Goal: Information Seeking & Learning: Learn about a topic

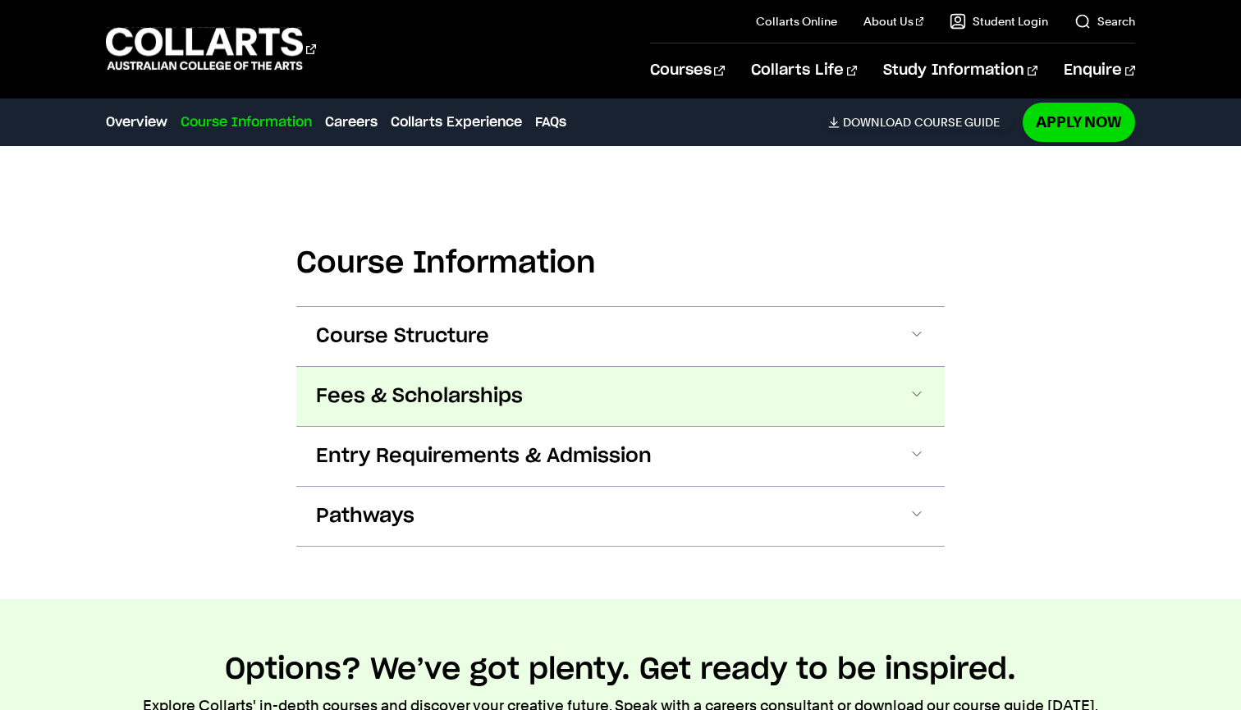
scroll to position [2027, 0]
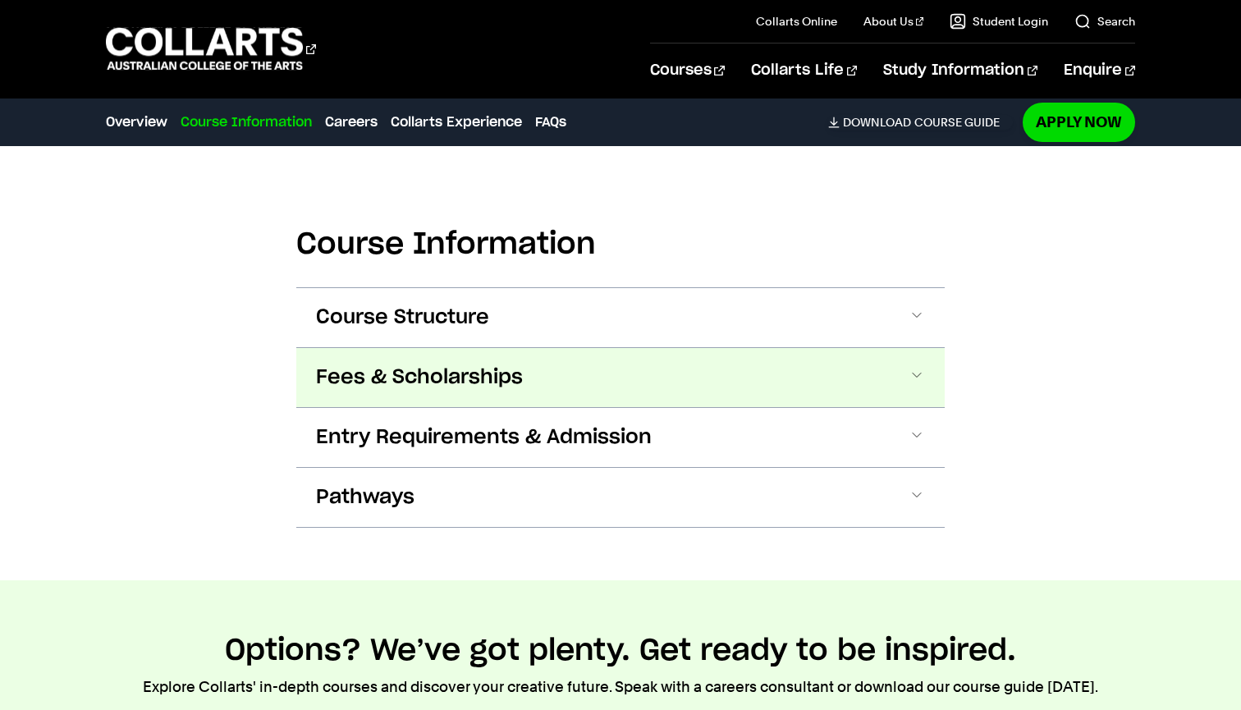
click at [483, 373] on span "Fees & Scholarships" at bounding box center [419, 377] width 207 height 26
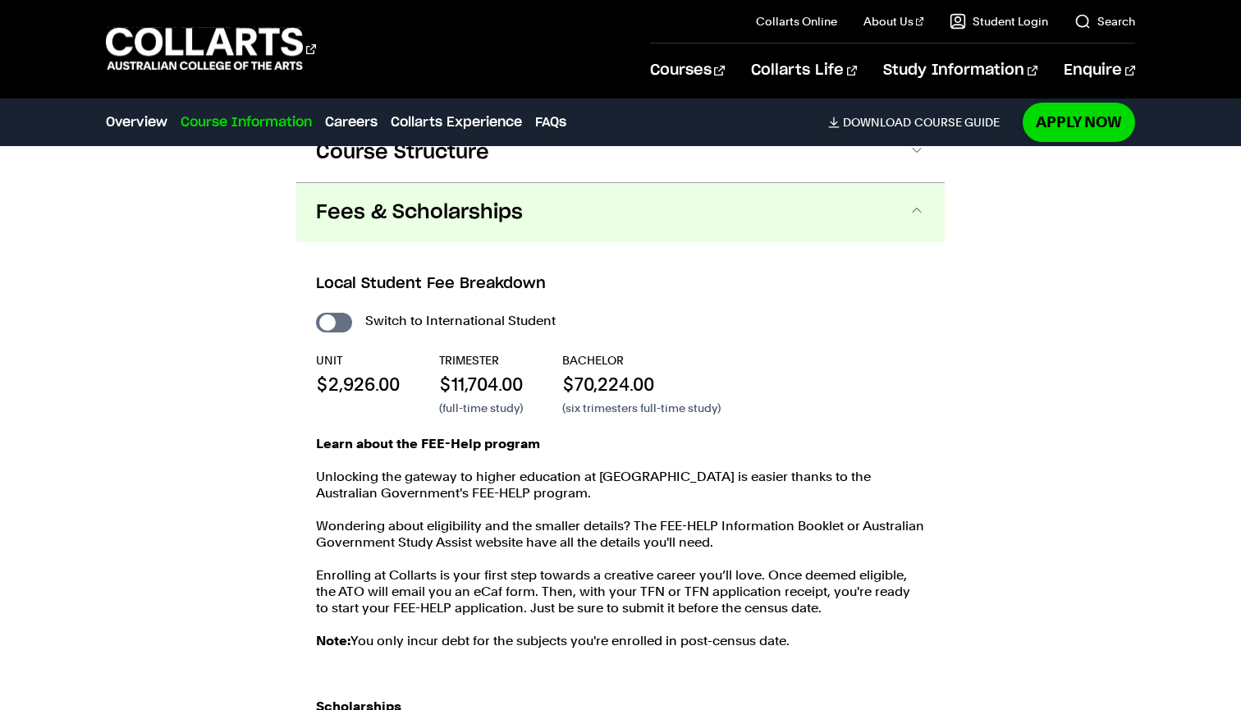
scroll to position [2191, 0]
click at [333, 325] on input "International Student" at bounding box center [334, 323] width 36 height 20
checkbox input "true"
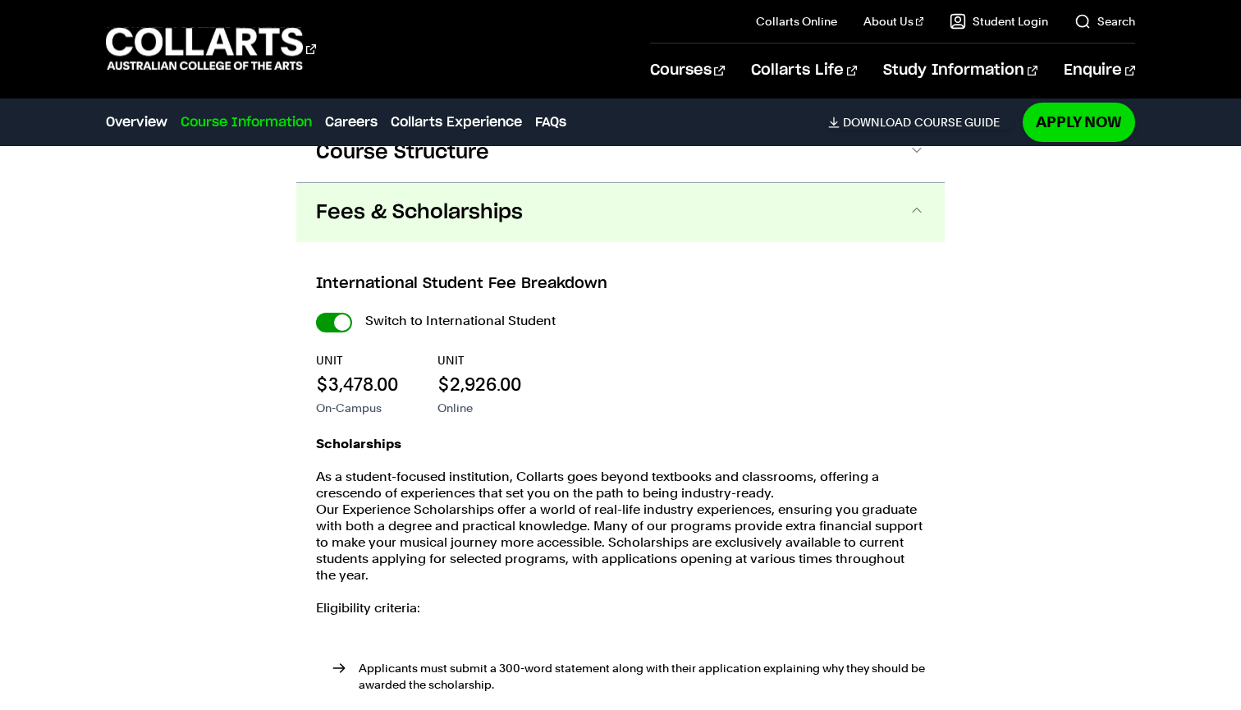
click at [0, 0] on input "International Student" at bounding box center [0, 0] width 0 height 0
checkbox input "false"
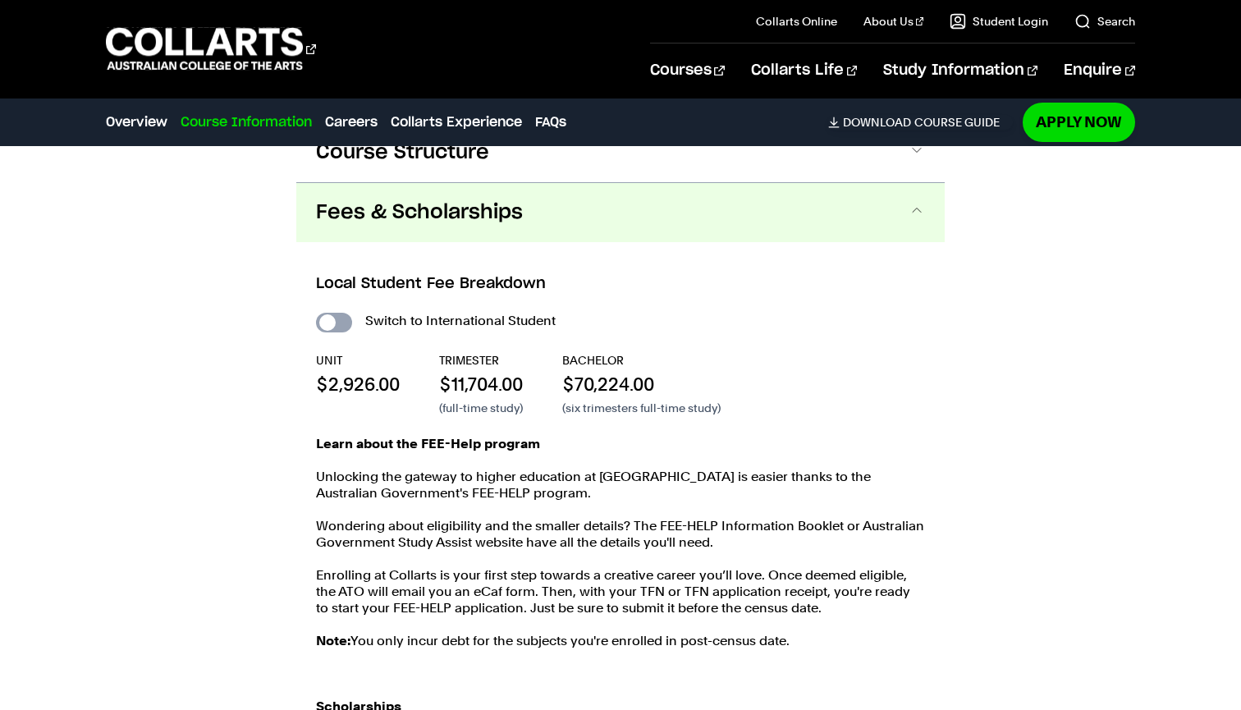
click at [333, 324] on input "International Student" at bounding box center [334, 323] width 36 height 20
checkbox input "true"
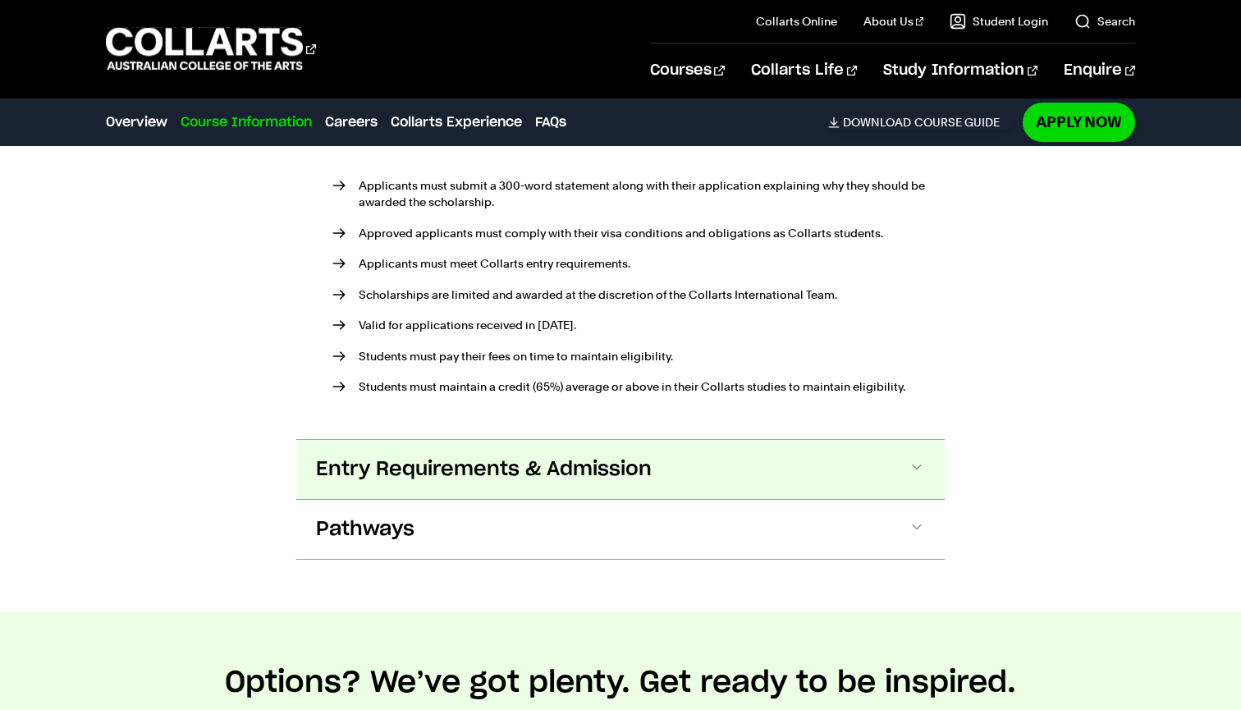
click at [0, 0] on button "Entry Requirements & Admission" at bounding box center [0, 0] width 0 height 0
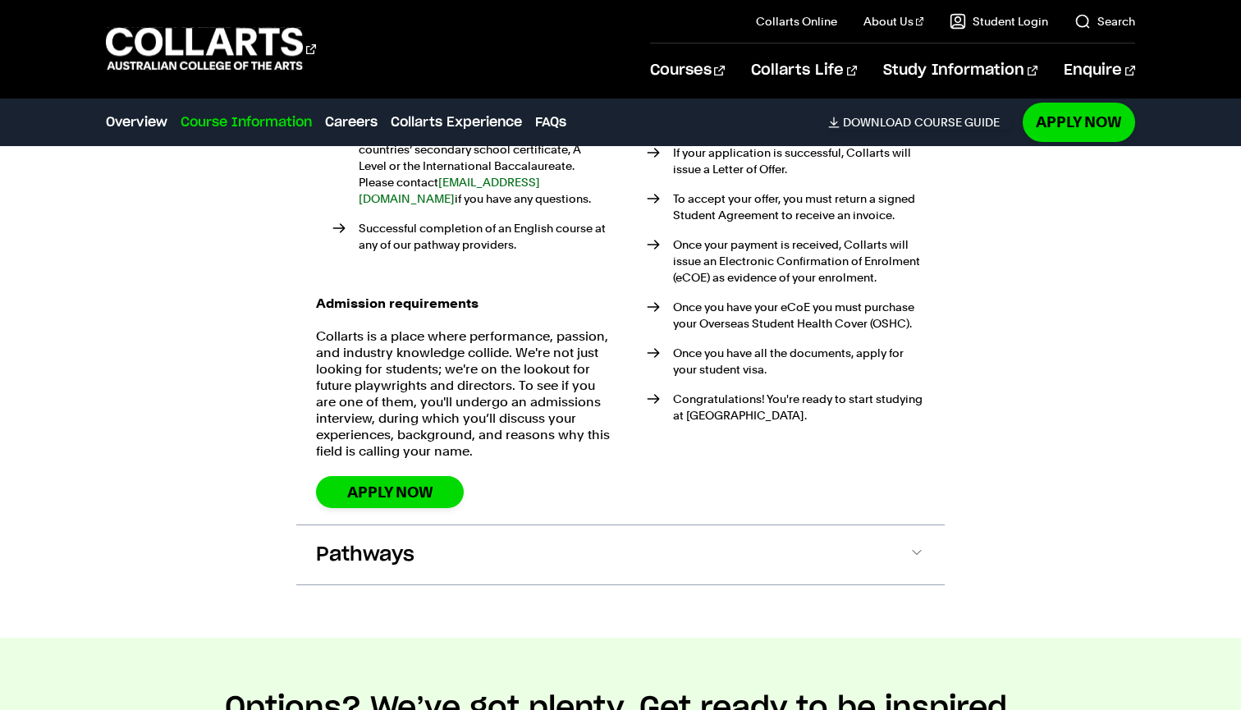
scroll to position [3591, 0]
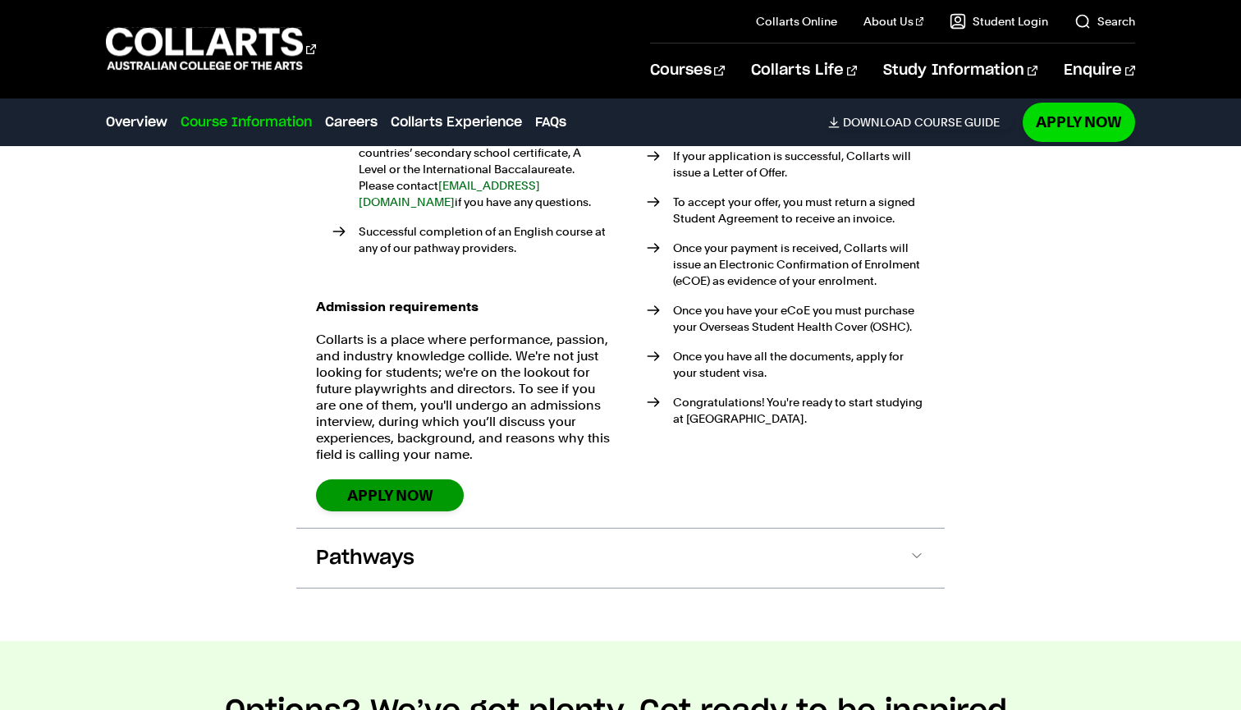
click at [409, 479] on link "Apply Now" at bounding box center [390, 495] width 148 height 32
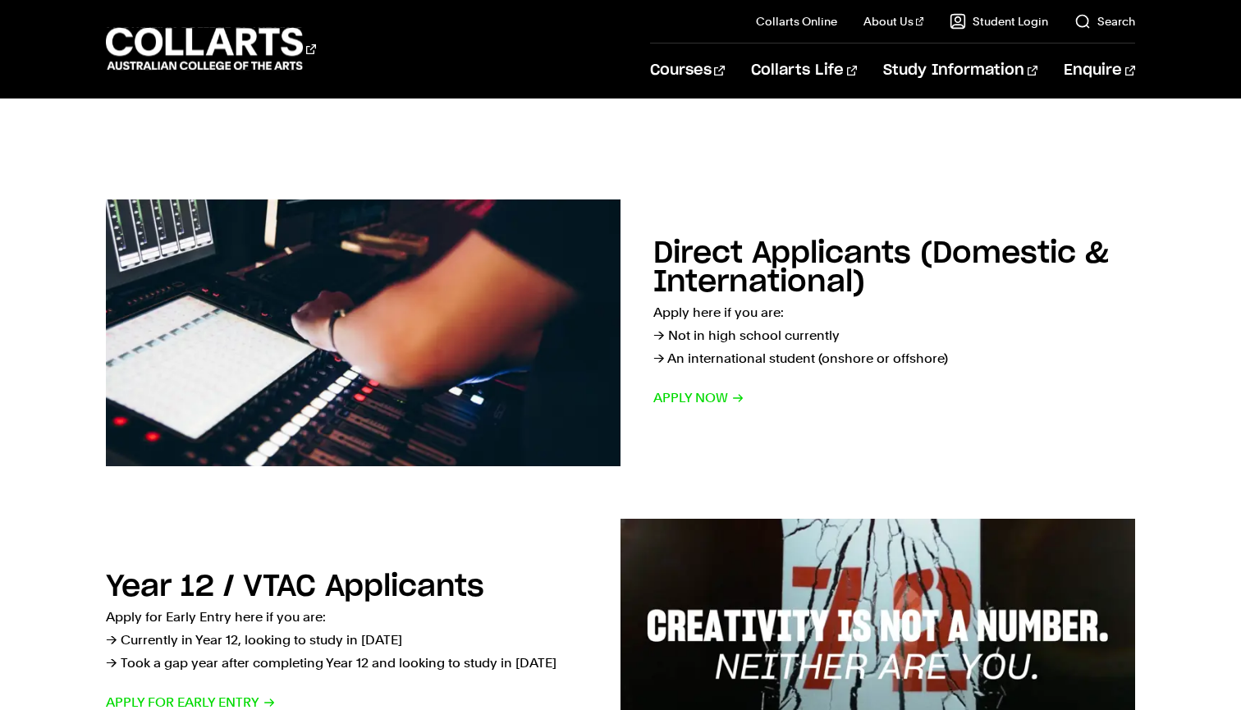
scroll to position [163, 0]
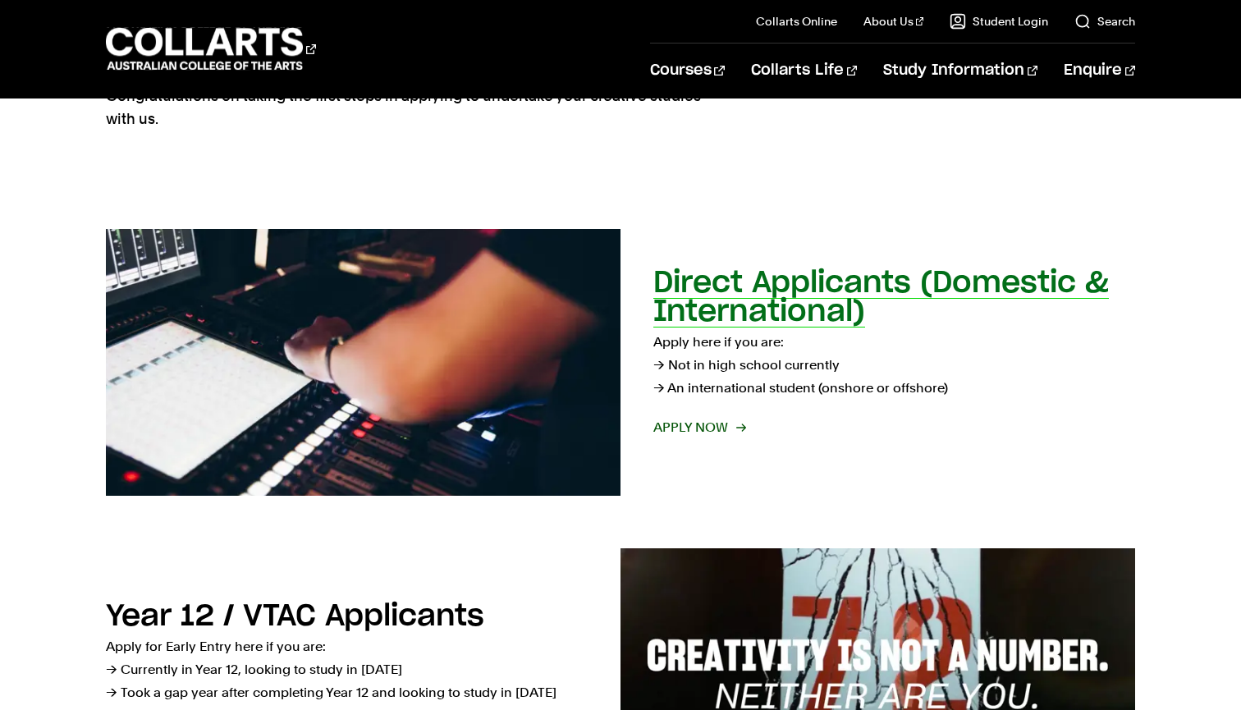
click at [689, 418] on span "Apply now" at bounding box center [698, 427] width 91 height 23
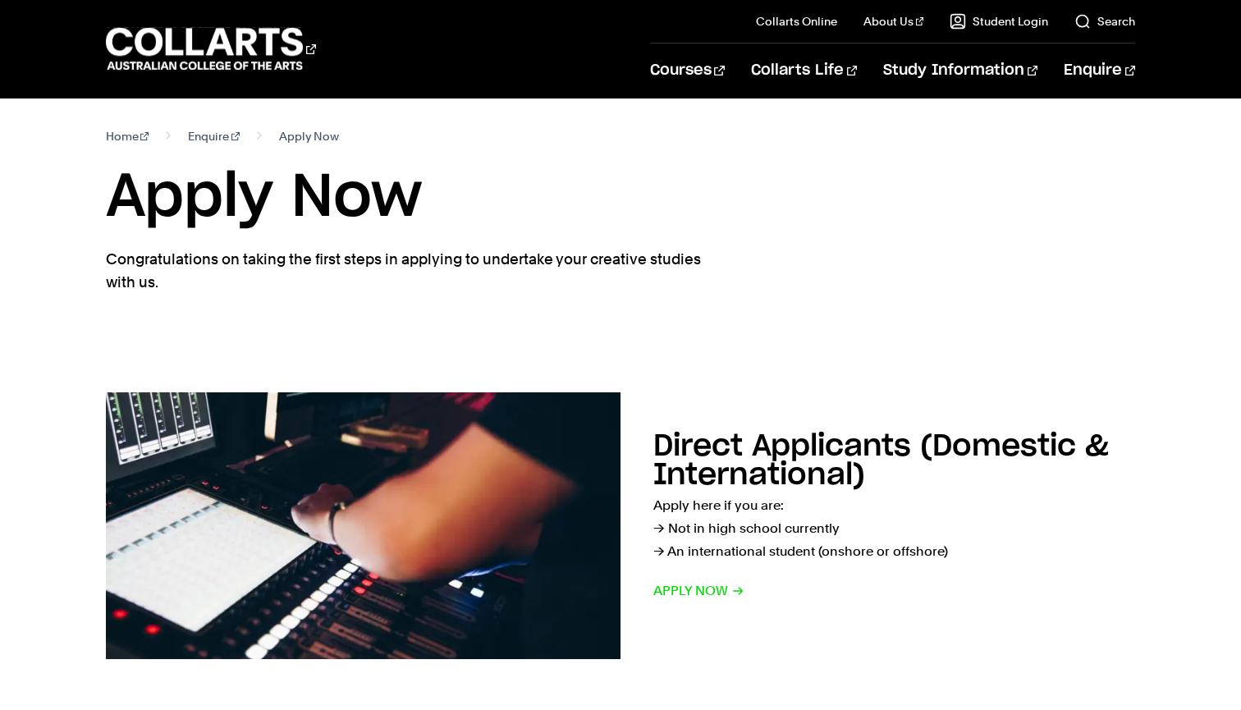
scroll to position [0, 0]
click at [189, 141] on link "Enquire" at bounding box center [214, 136] width 52 height 23
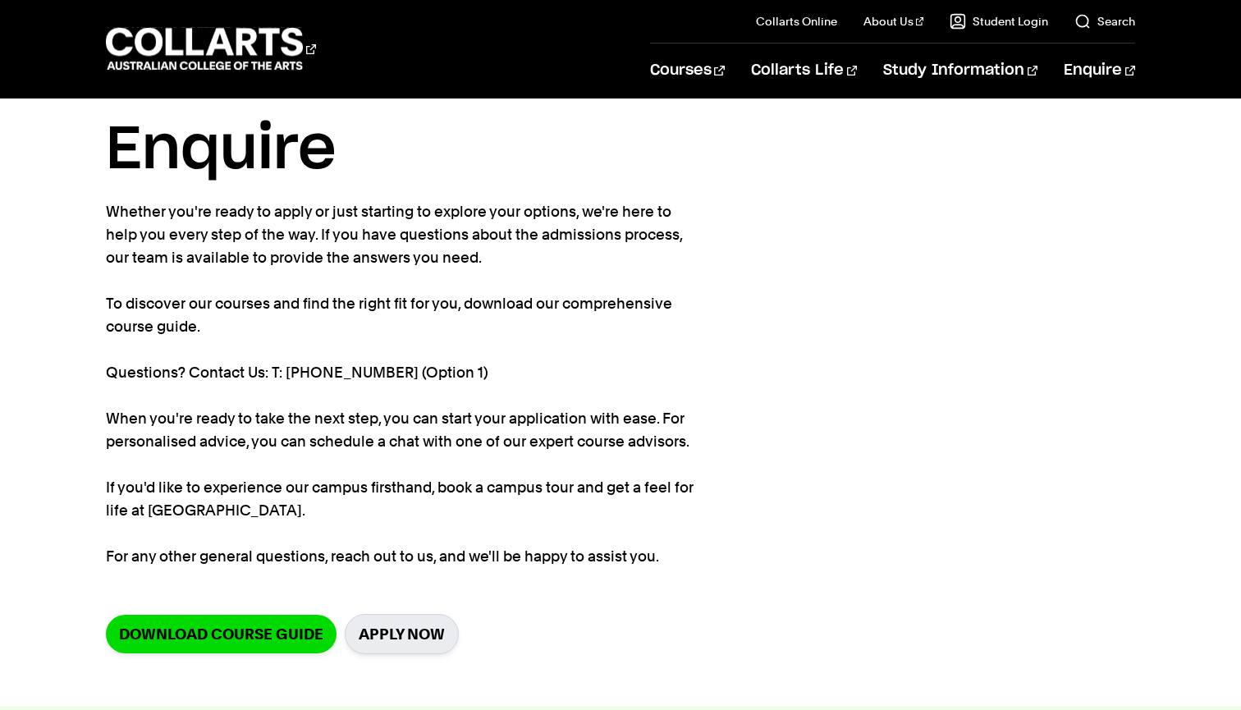
scroll to position [57, 0]
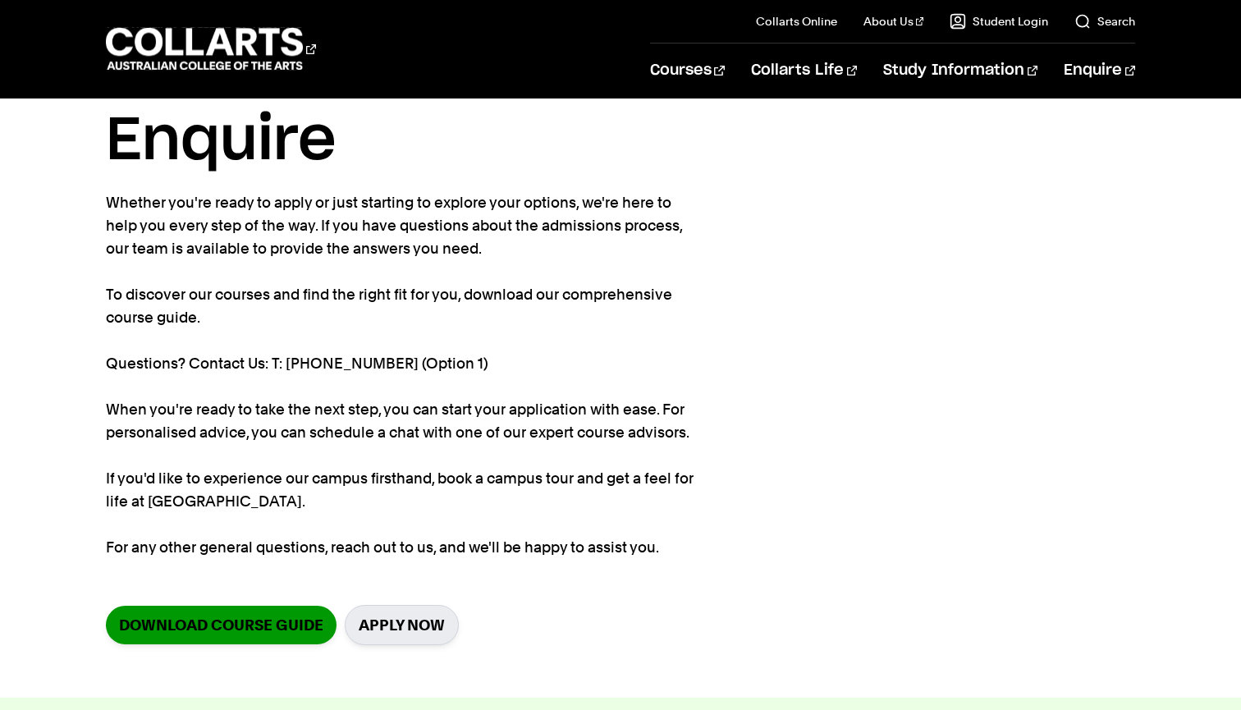
click at [258, 633] on link "Download Course Guide" at bounding box center [221, 625] width 231 height 39
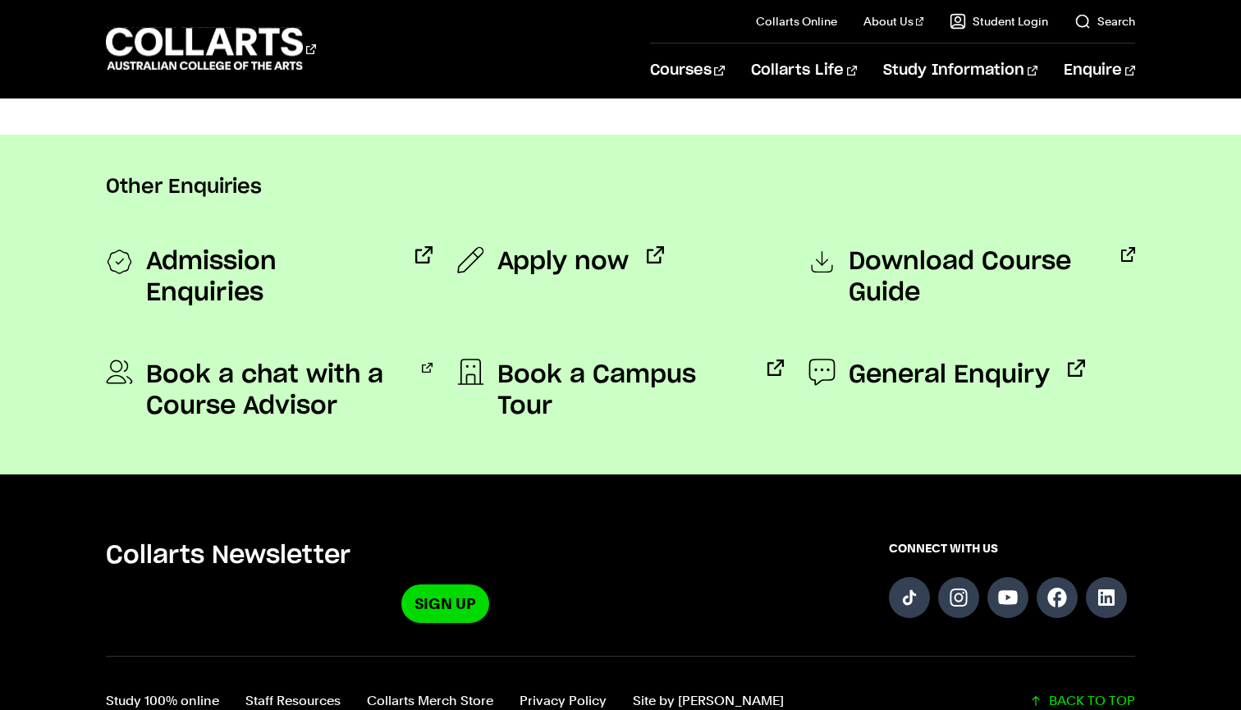
scroll to position [1252, 0]
click at [292, 272] on span "Admission Enquiries" at bounding box center [272, 277] width 252 height 62
